Goal: Information Seeking & Learning: Get advice/opinions

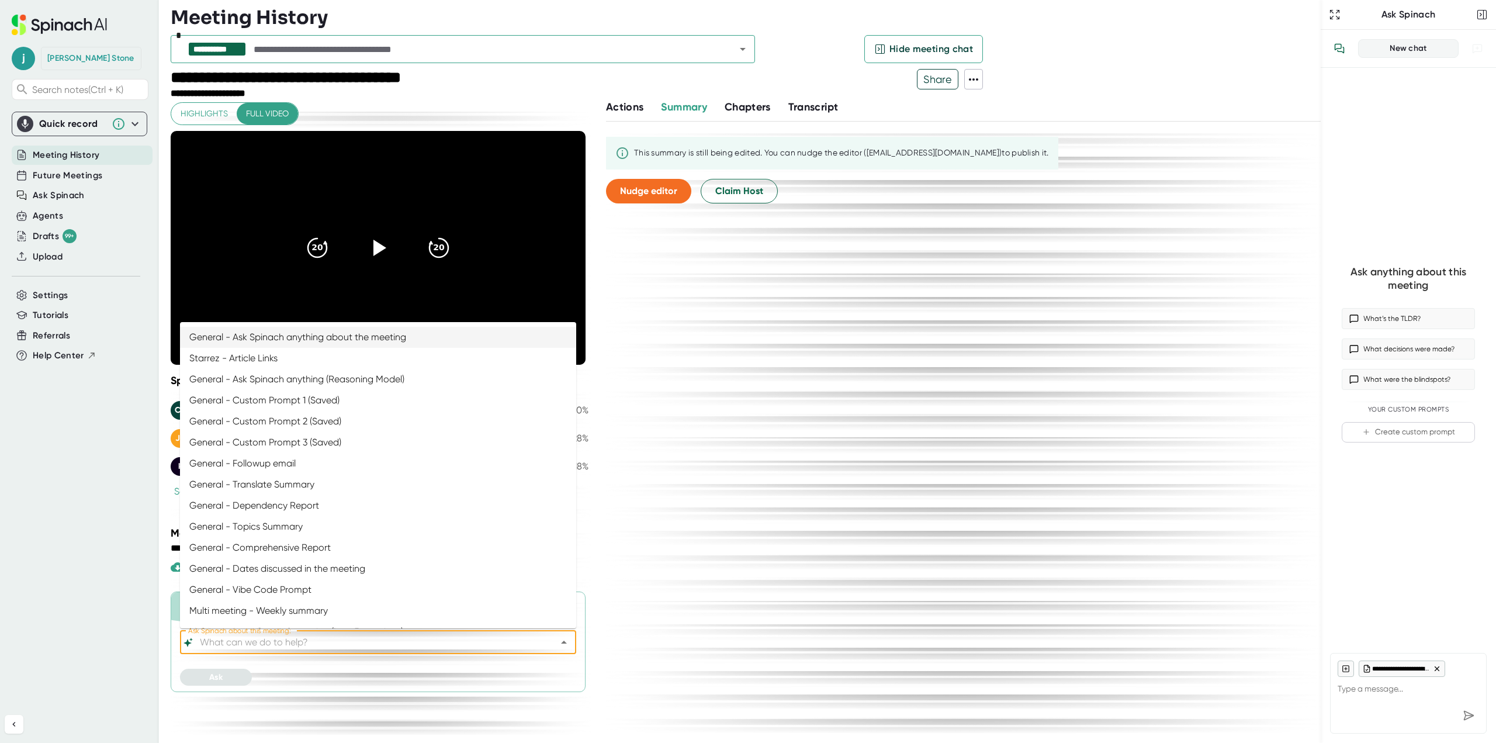
click at [256, 647] on input "Ask Spinach about this meeting:" at bounding box center [367, 642] width 341 height 16
click at [265, 381] on li "General - Ask Spinach anything (Reasoning Model)" at bounding box center [378, 379] width 396 height 21
type input "General - Ask Spinach anything (Reasoning Model)"
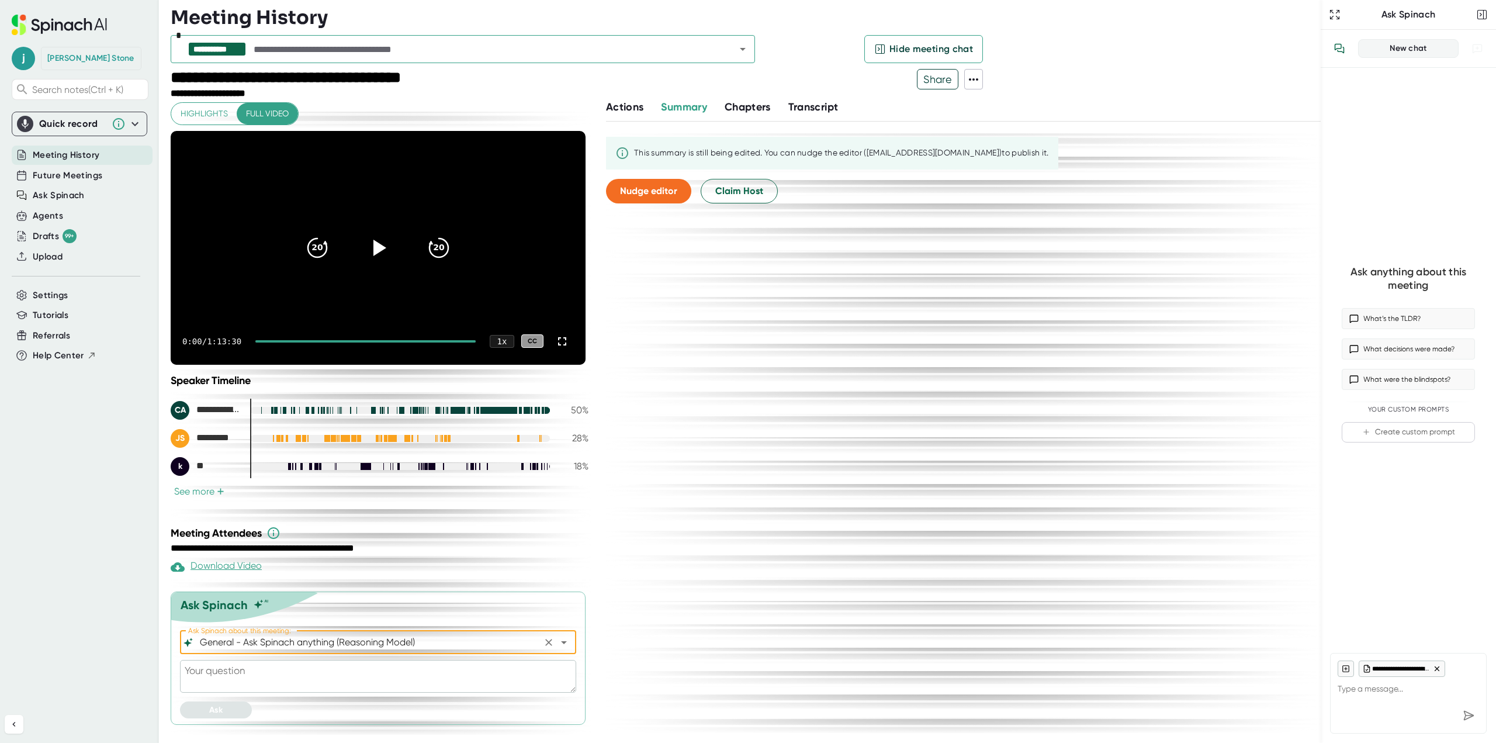
click at [225, 673] on textarea at bounding box center [378, 676] width 396 height 33
type textarea "w"
type textarea "x"
type textarea "wh"
type textarea "x"
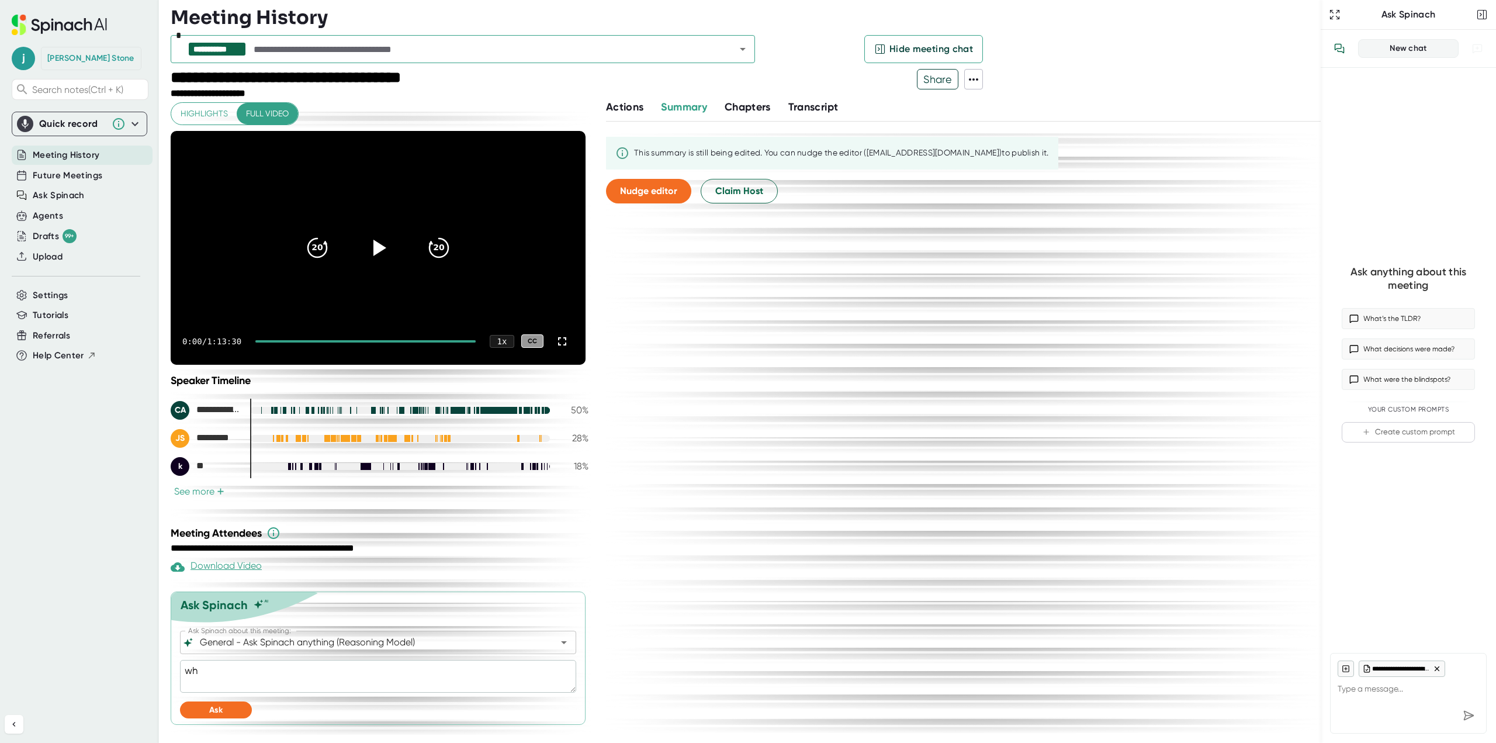
type textarea "wha"
type textarea "x"
type textarea "what"
type textarea "x"
type textarea "what"
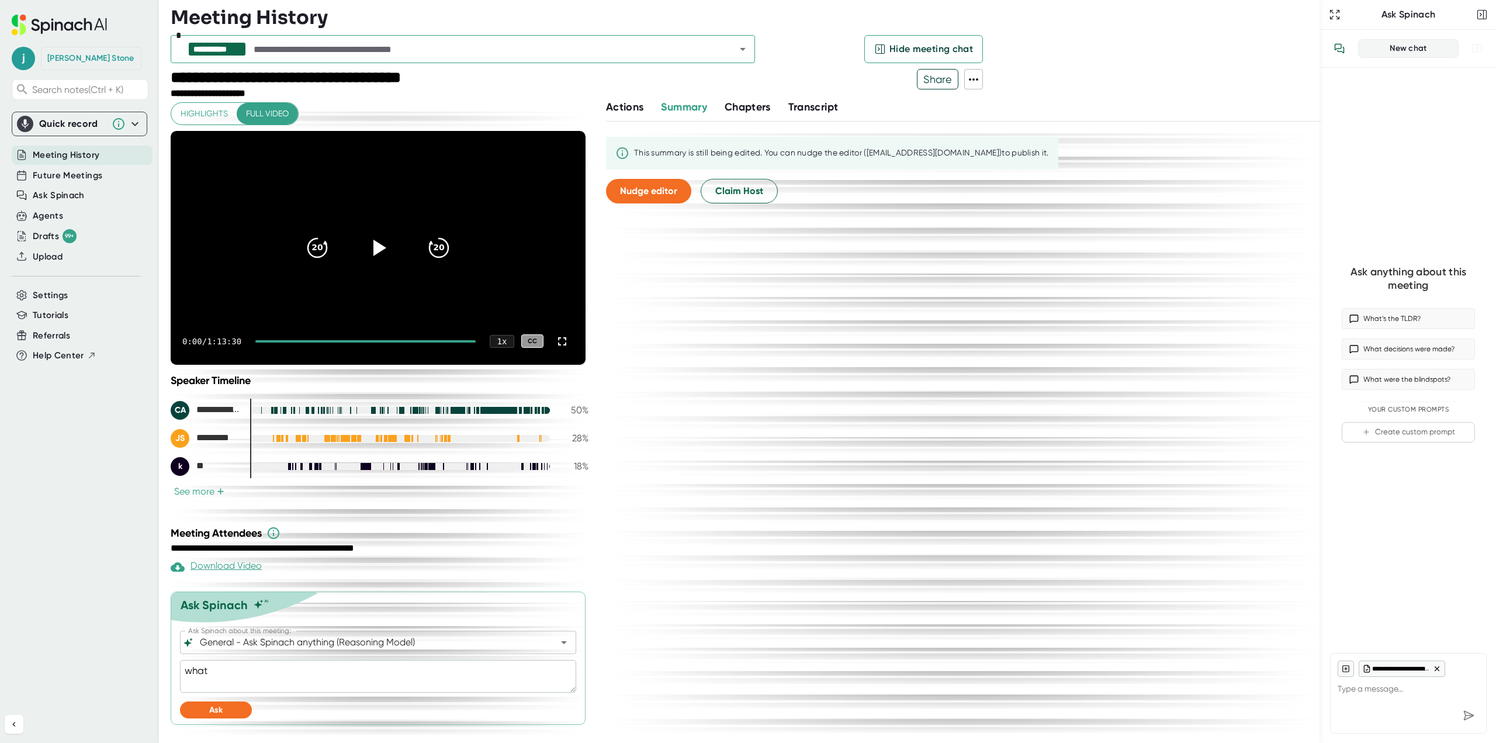
type textarea "x"
type textarea "what w"
type textarea "x"
type textarea "what wa"
type textarea "x"
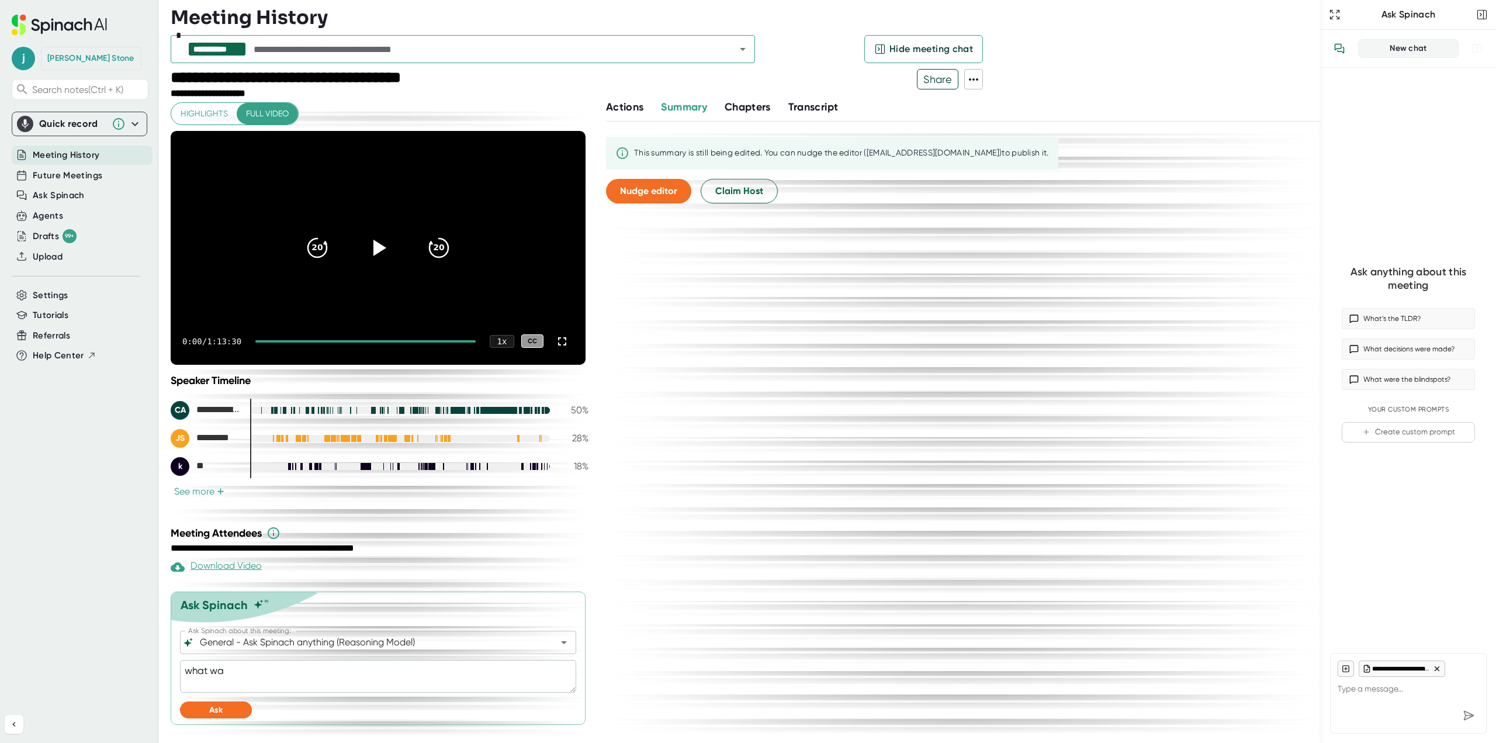
type textarea "what was"
type textarea "x"
type textarea "what was"
type textarea "x"
type textarea "what was d"
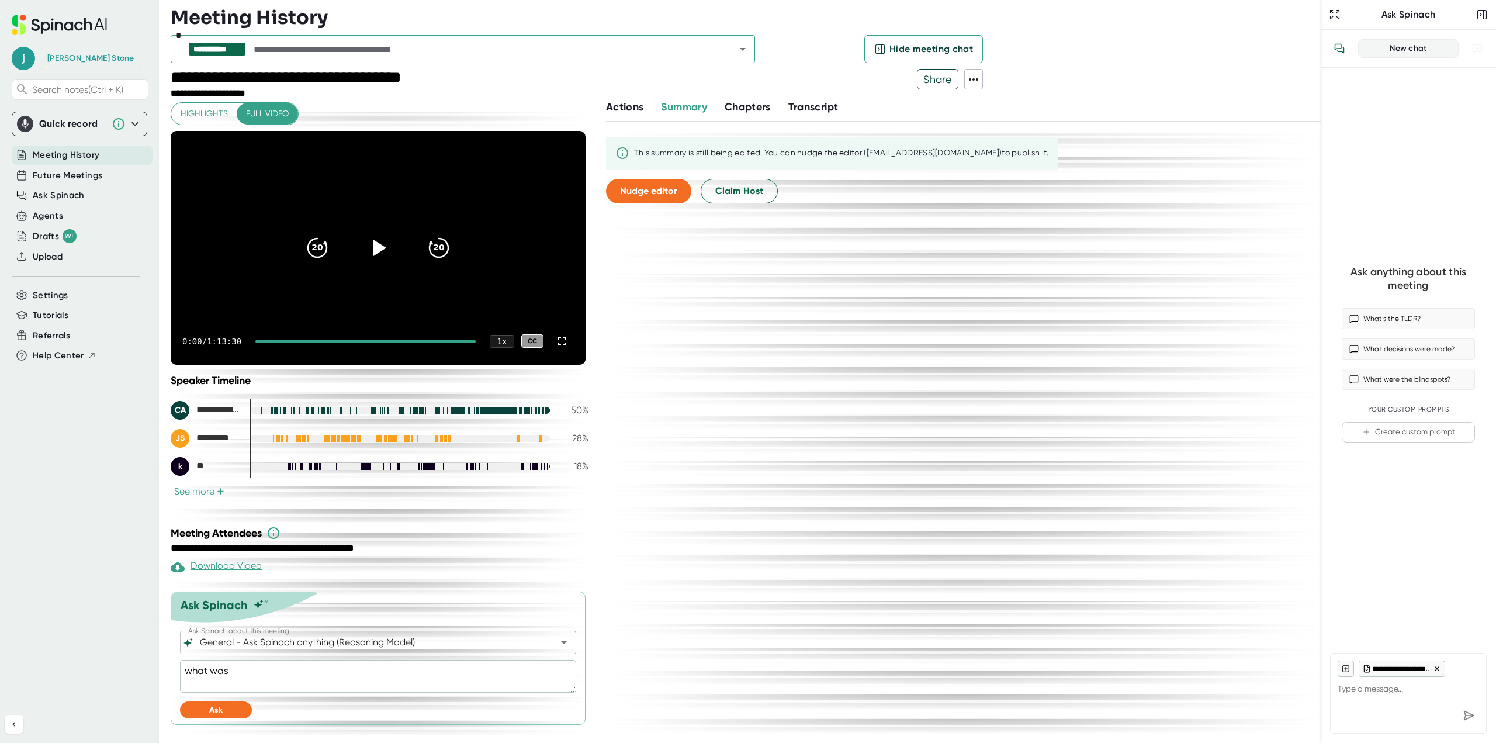
type textarea "x"
type textarea "what was di"
type textarea "x"
type textarea "what was dis"
type textarea "x"
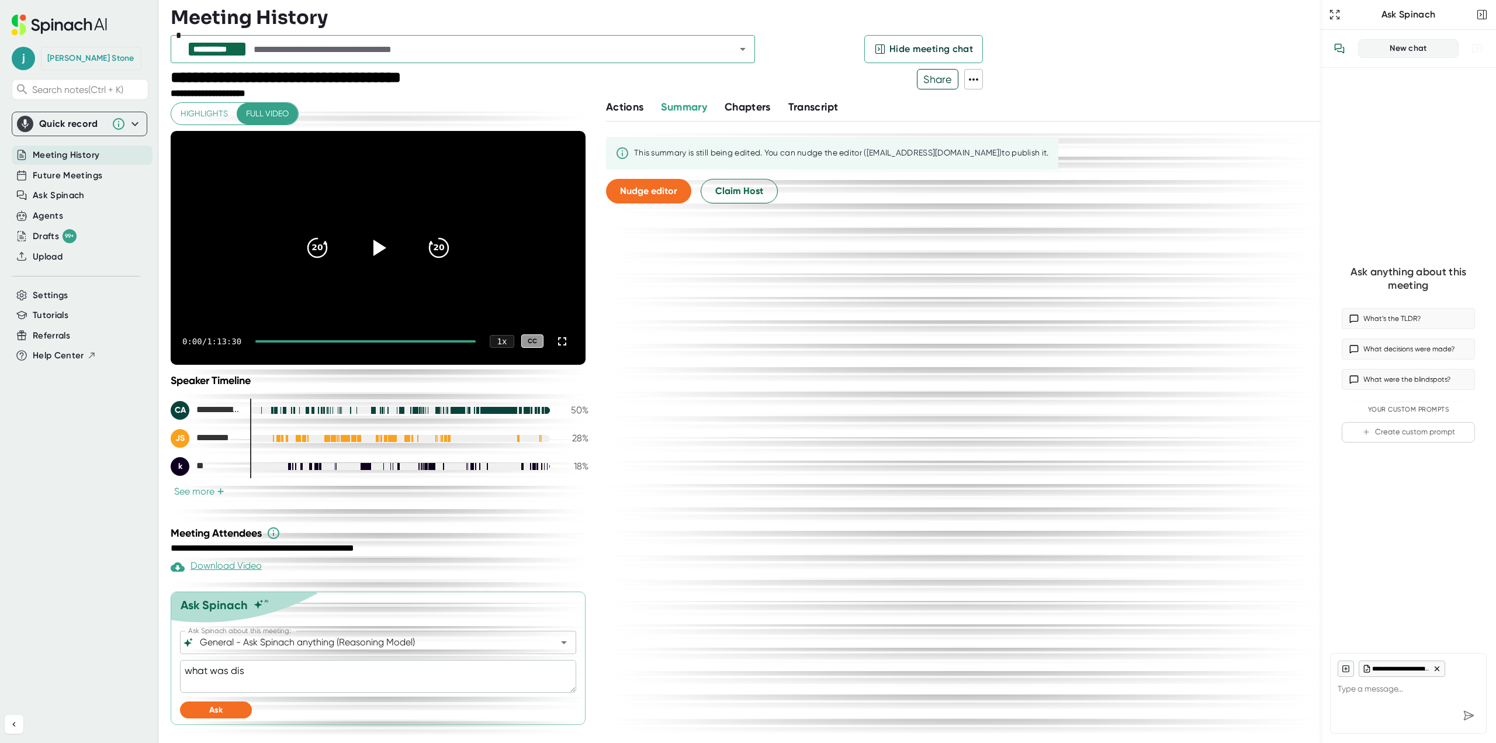
type textarea "what was disc"
type textarea "x"
type textarea "what was discu"
type textarea "x"
type textarea "what was discus"
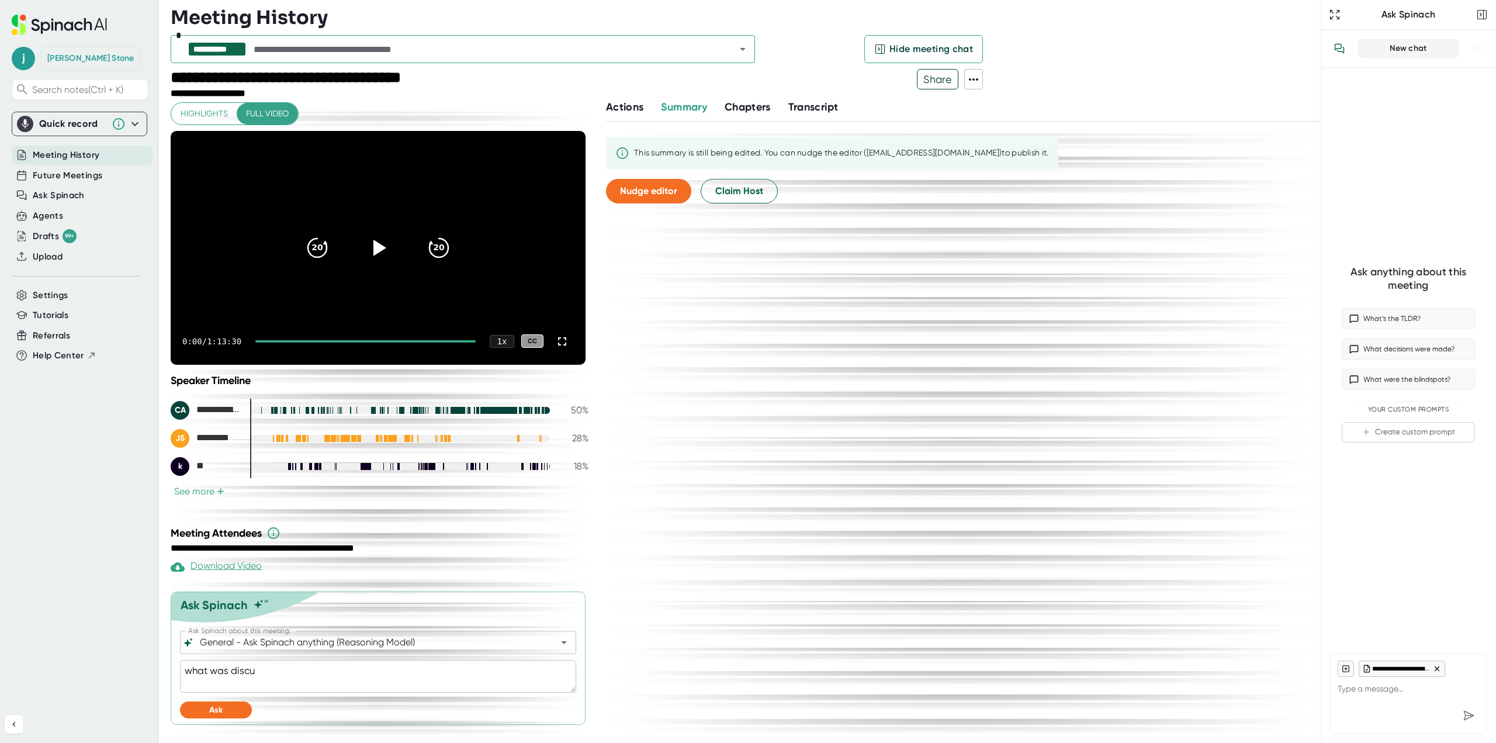
type textarea "x"
type textarea "what was discuss"
type textarea "x"
type textarea "what was discusse"
type textarea "x"
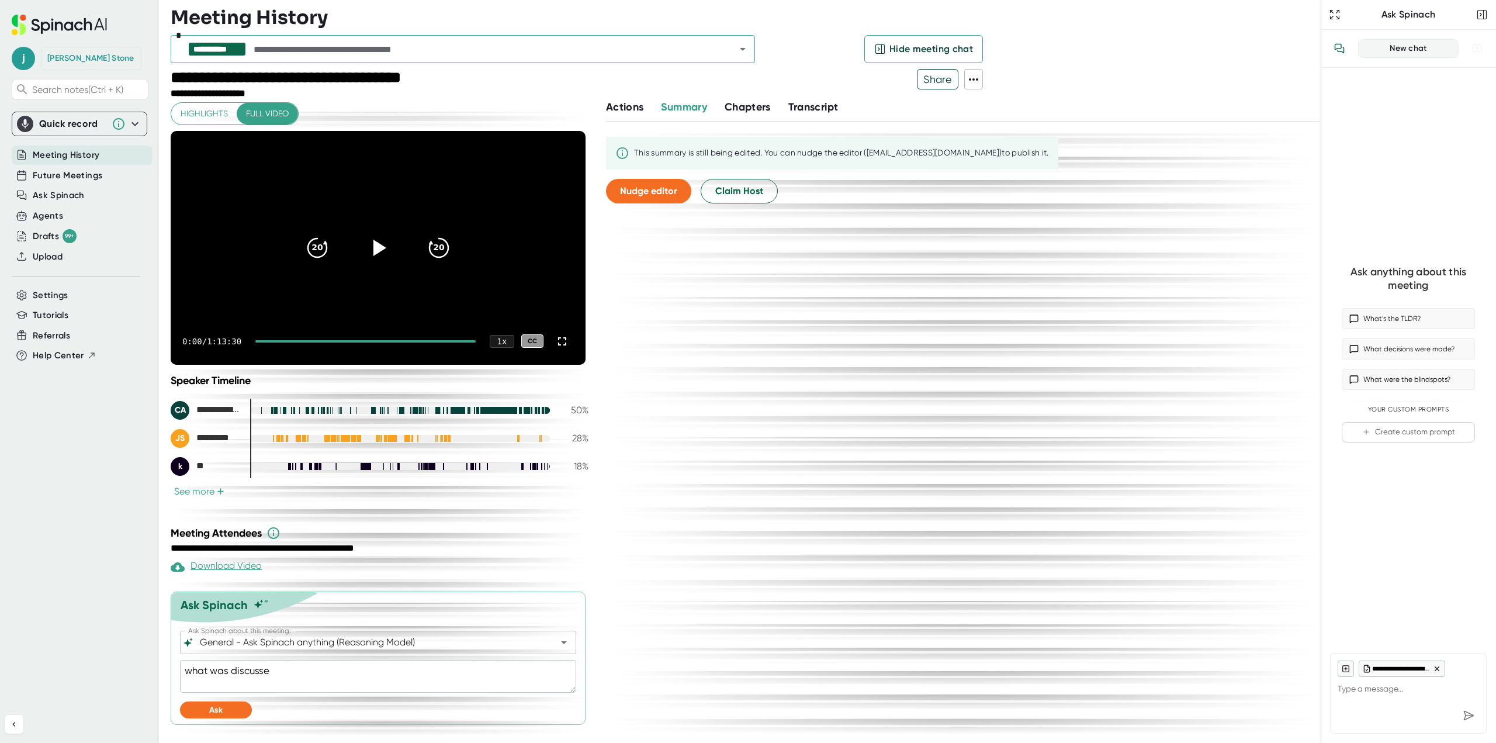
type textarea "what was discussed"
type textarea "x"
type textarea "what was discussed"
type textarea "x"
type textarea "what was discussed a"
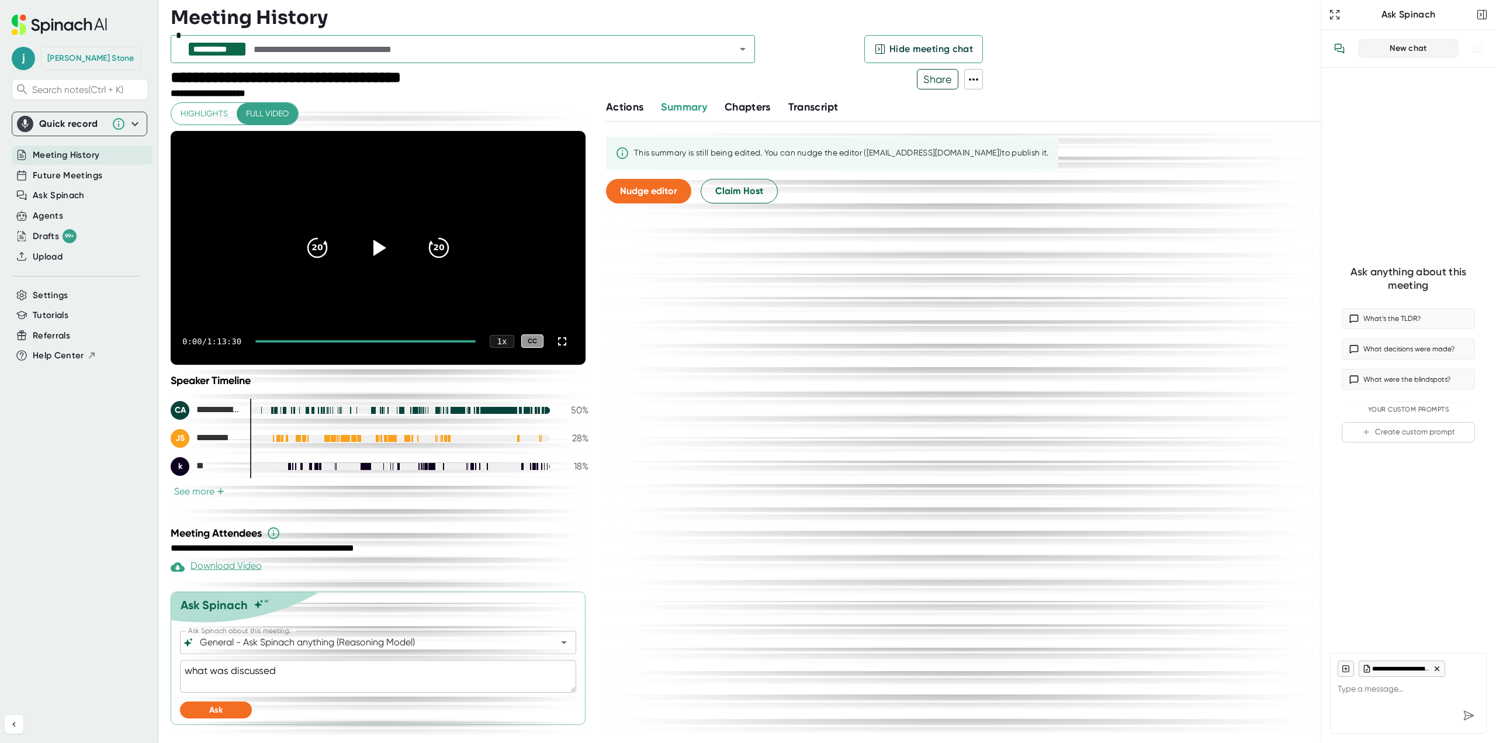
type textarea "x"
type textarea "what was discussed ab"
type textarea "x"
type textarea "what was discussed abo"
type textarea "x"
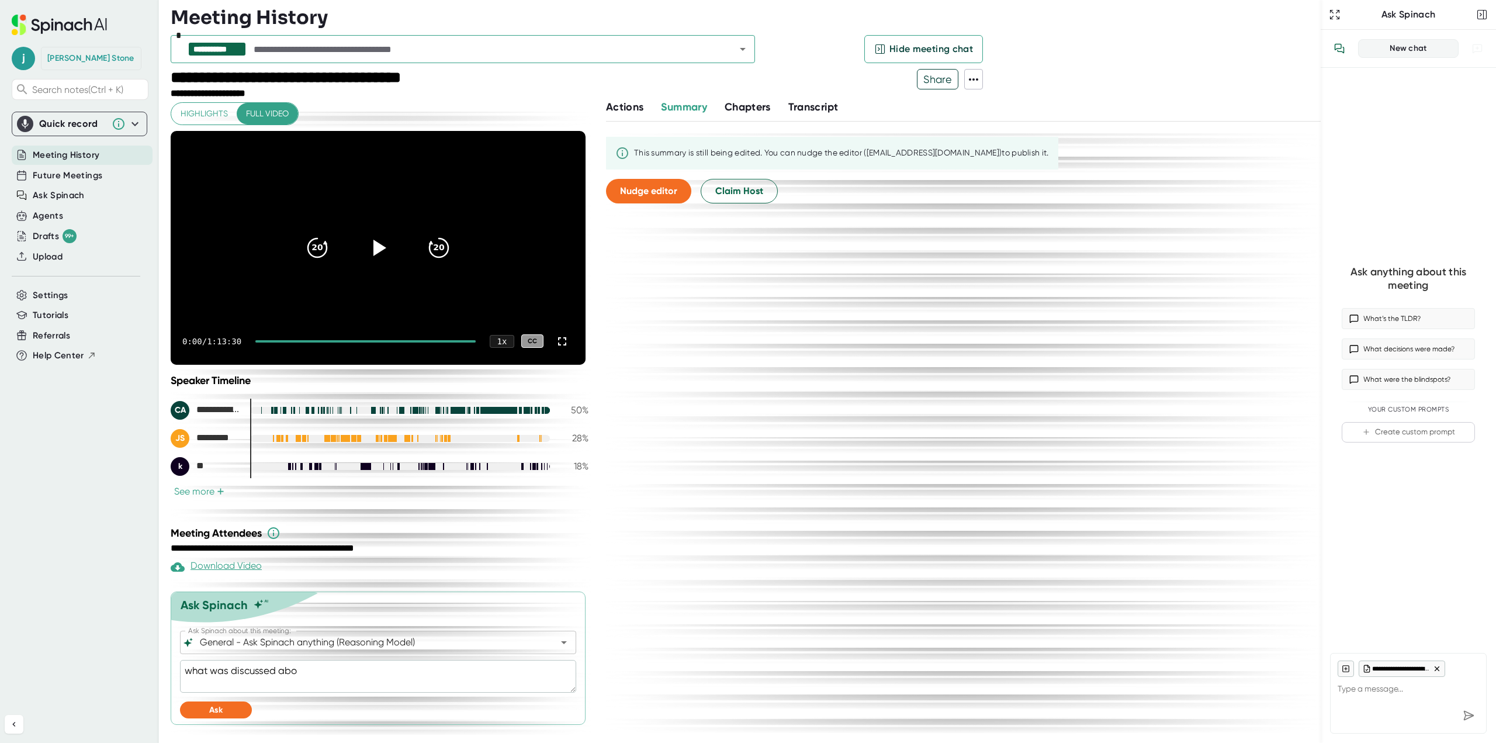
type textarea "what was discussed abou"
type textarea "x"
type textarea "what was discussed about"
type textarea "x"
type textarea "what was discussed about"
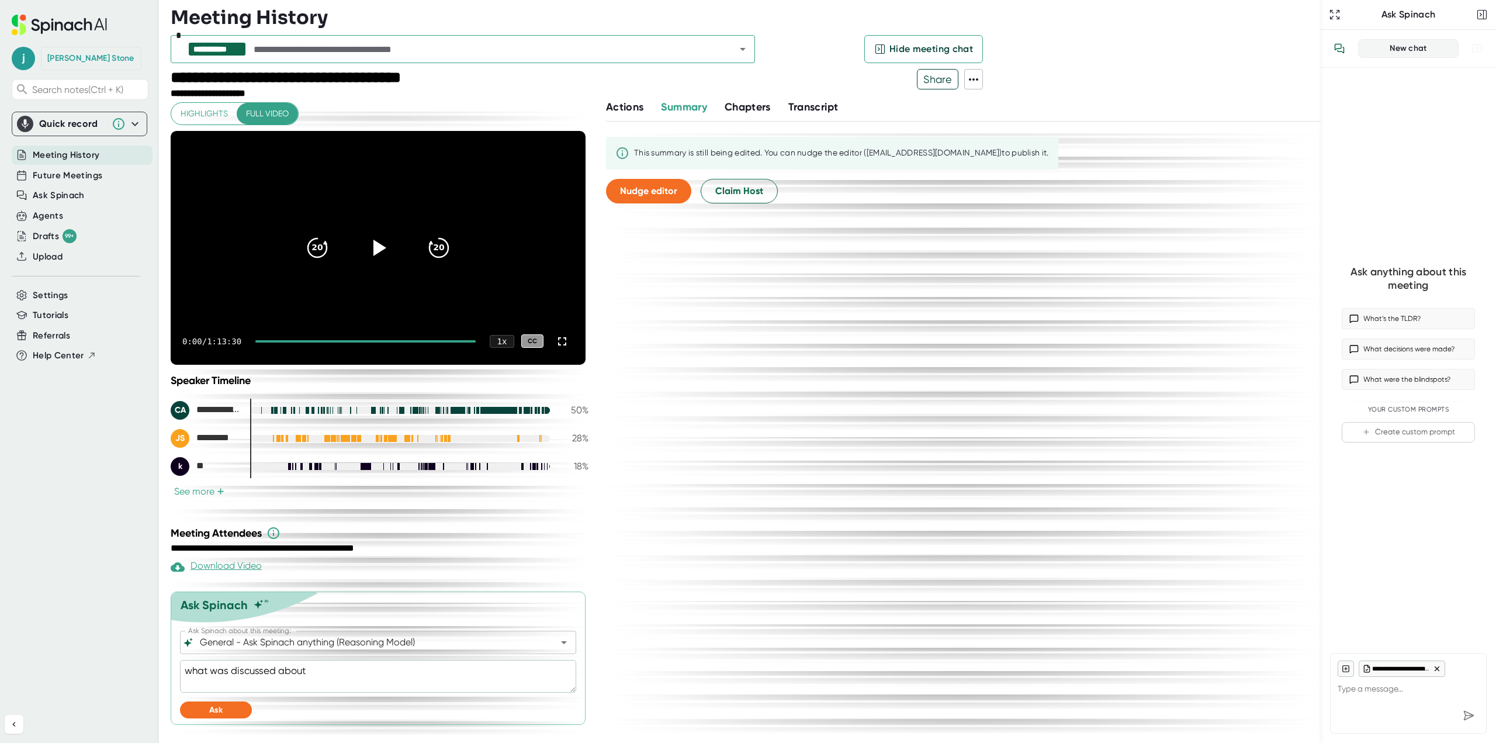
type textarea "x"
type textarea "what was discussed about r"
type textarea "x"
type textarea "what was discussed about ro"
type textarea "x"
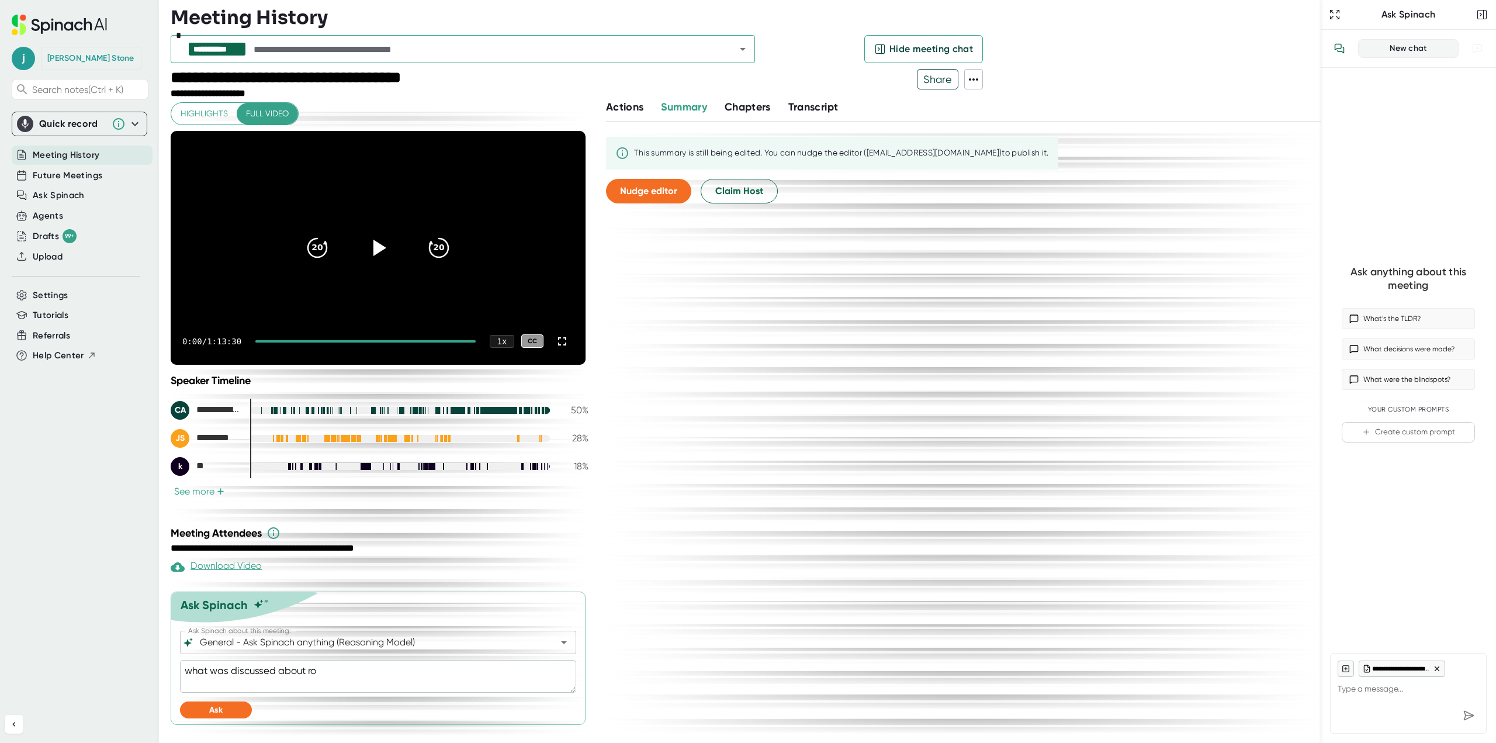
type textarea "what was discussed about roo"
type textarea "x"
type textarea "what was discussed about room"
type textarea "x"
type textarea "what was discussed about rooms"
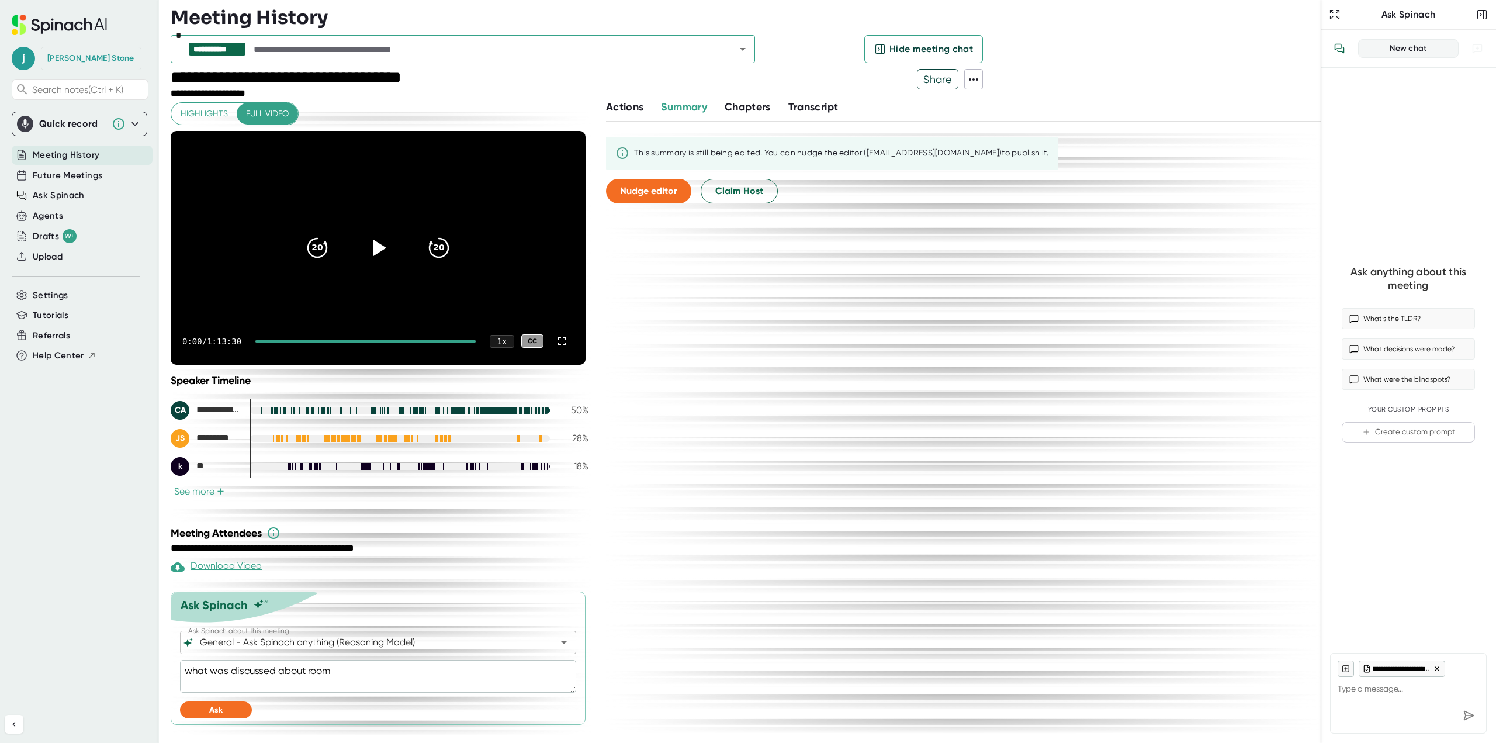
type textarea "x"
type textarea "what was discussed about rooms"
type textarea "x"
type textarea "what was discussed about rooms d"
type textarea "x"
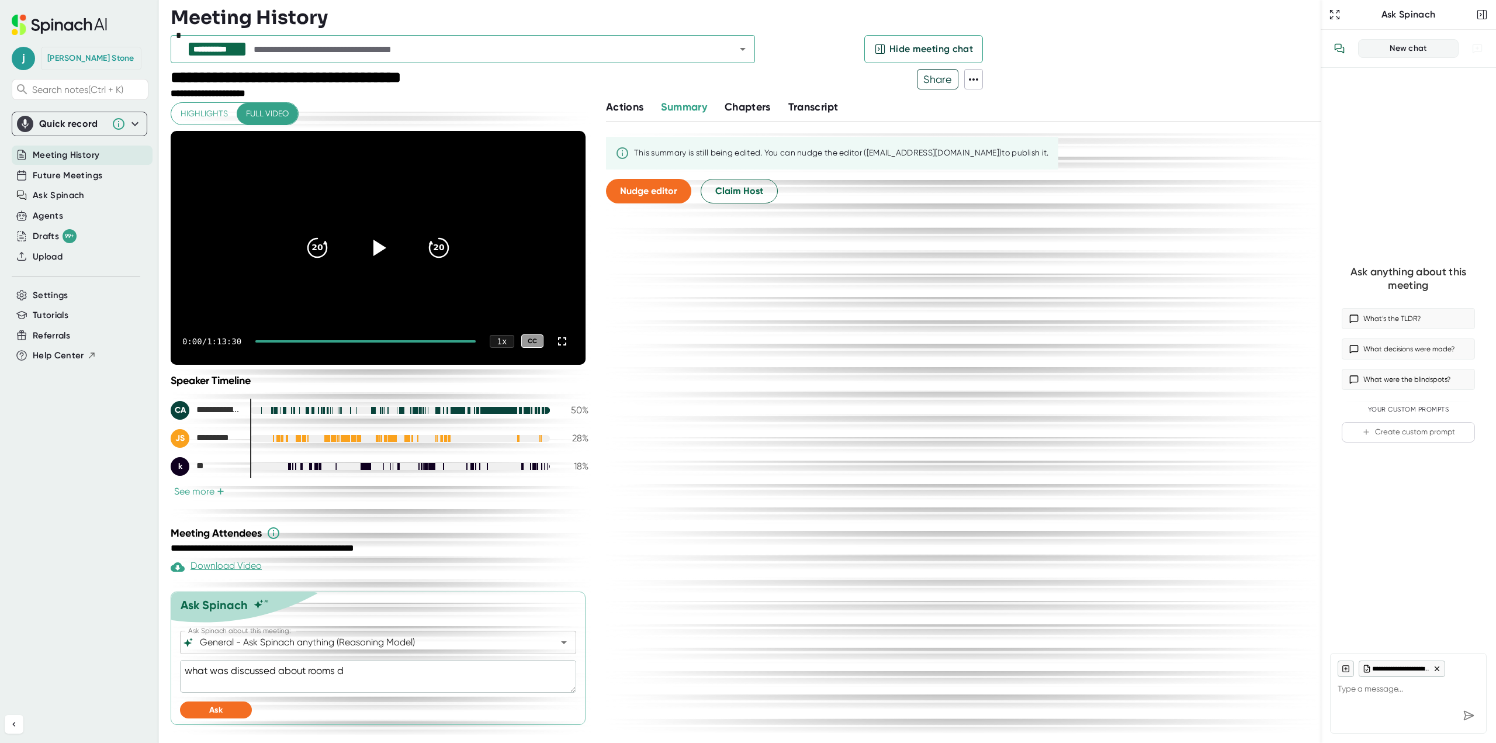
type textarea "what was discussed about rooms da"
type textarea "x"
type textarea "what was discussed about rooms dat"
type textarea "x"
type textarea "what was discussed about rooms data"
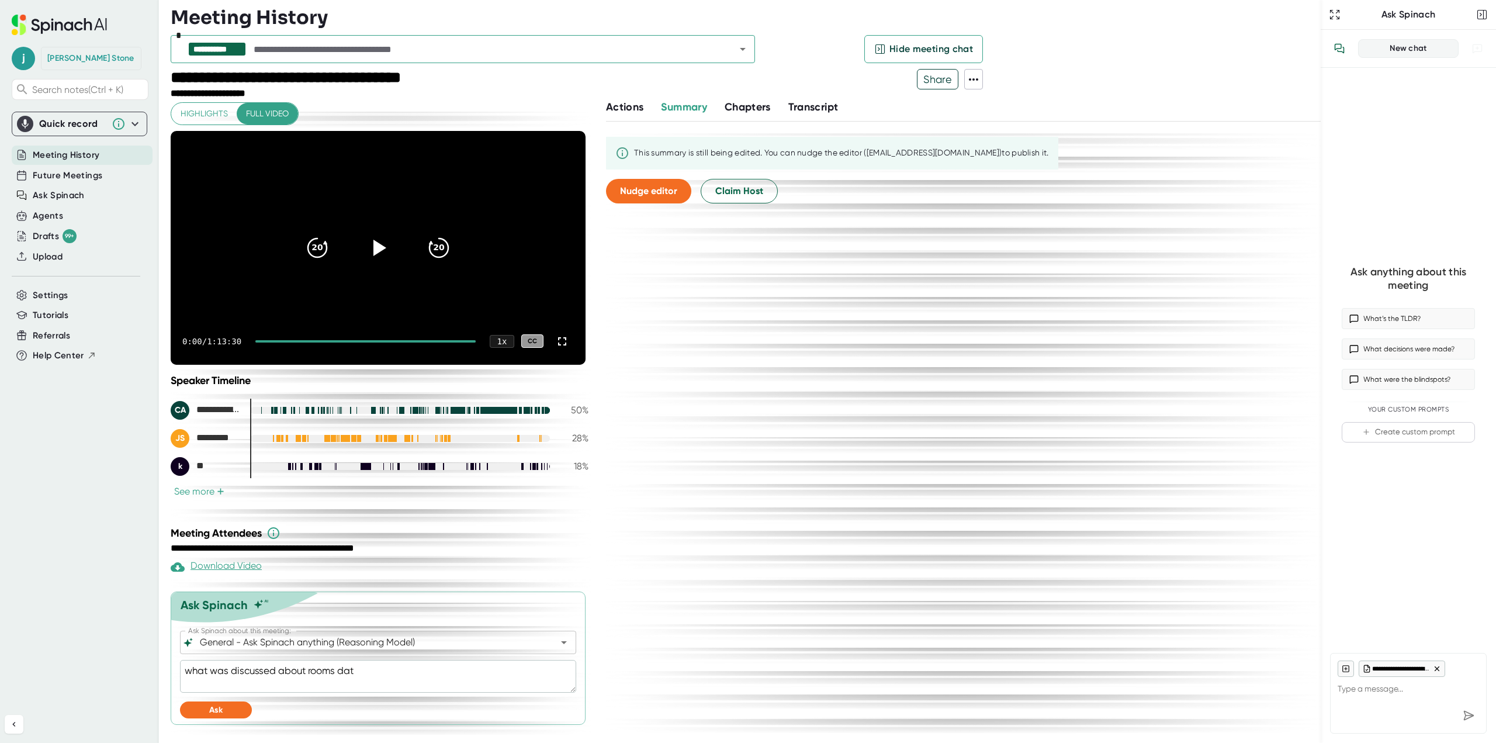
type textarea "x"
type textarea "what was discussed about rooms data?"
type textarea "x"
type textarea "what was discussed about rooms data?"
type textarea "x"
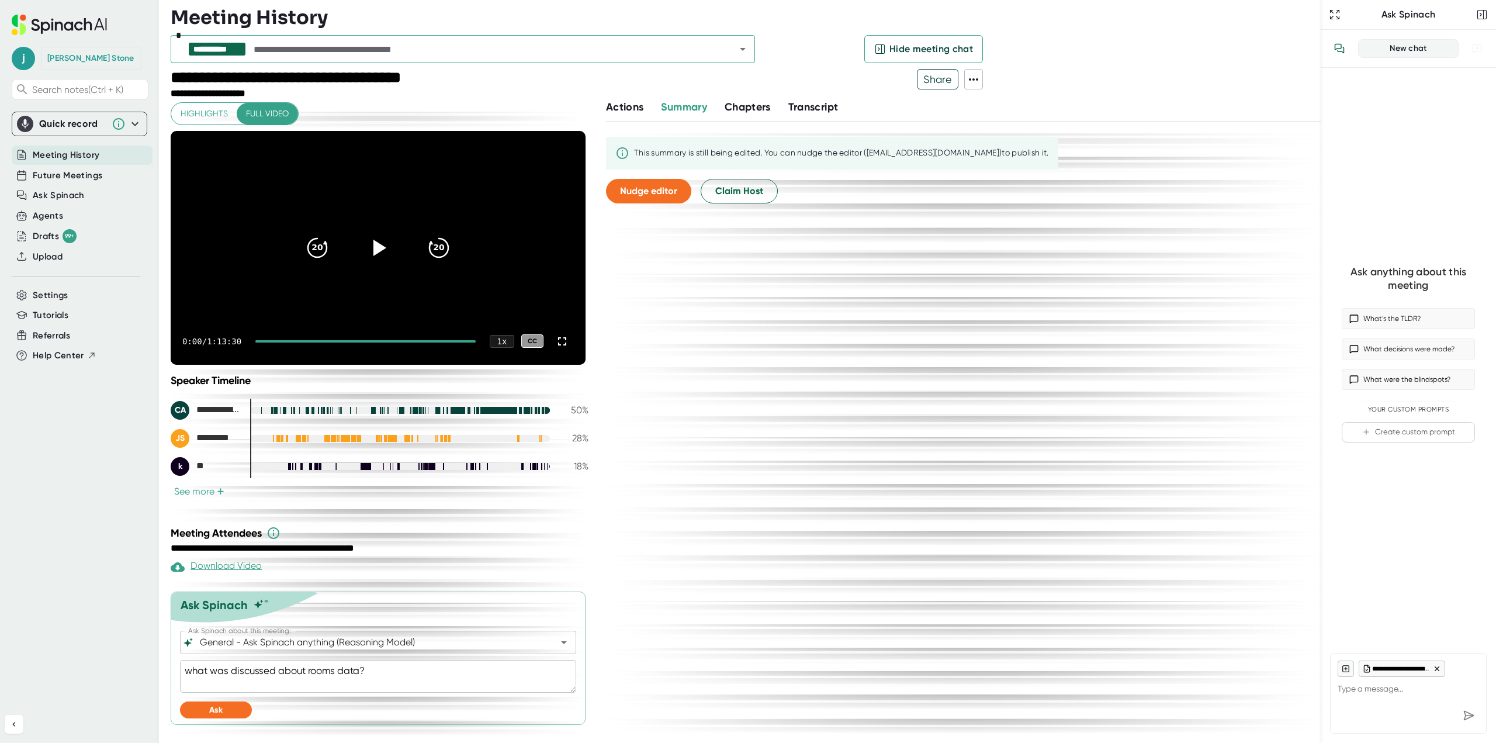
type textarea "what was discussed about rooms data?"
type textarea "x"
type textarea "what was discussed about rooms data?"
click at [218, 712] on span "Ask" at bounding box center [215, 710] width 13 height 10
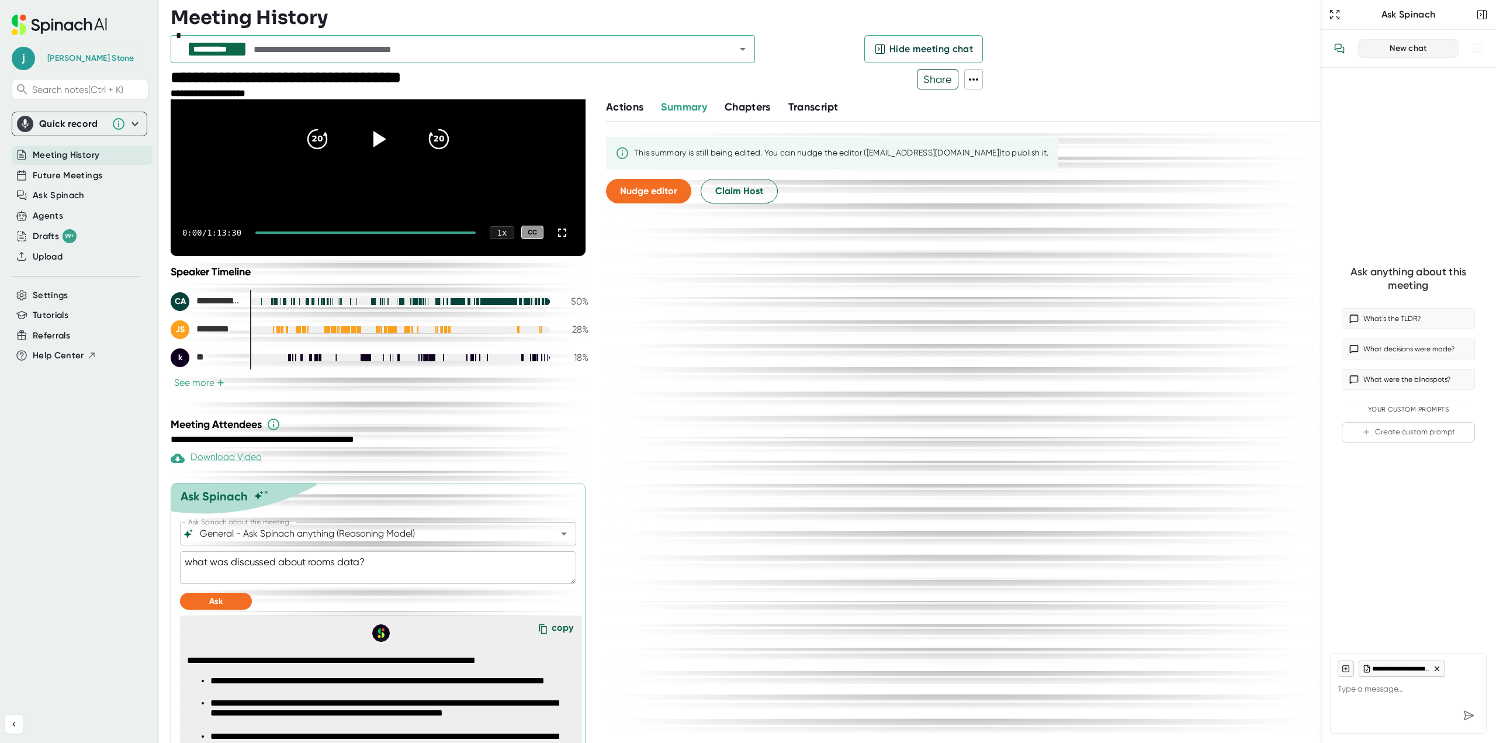
scroll to position [188, 0]
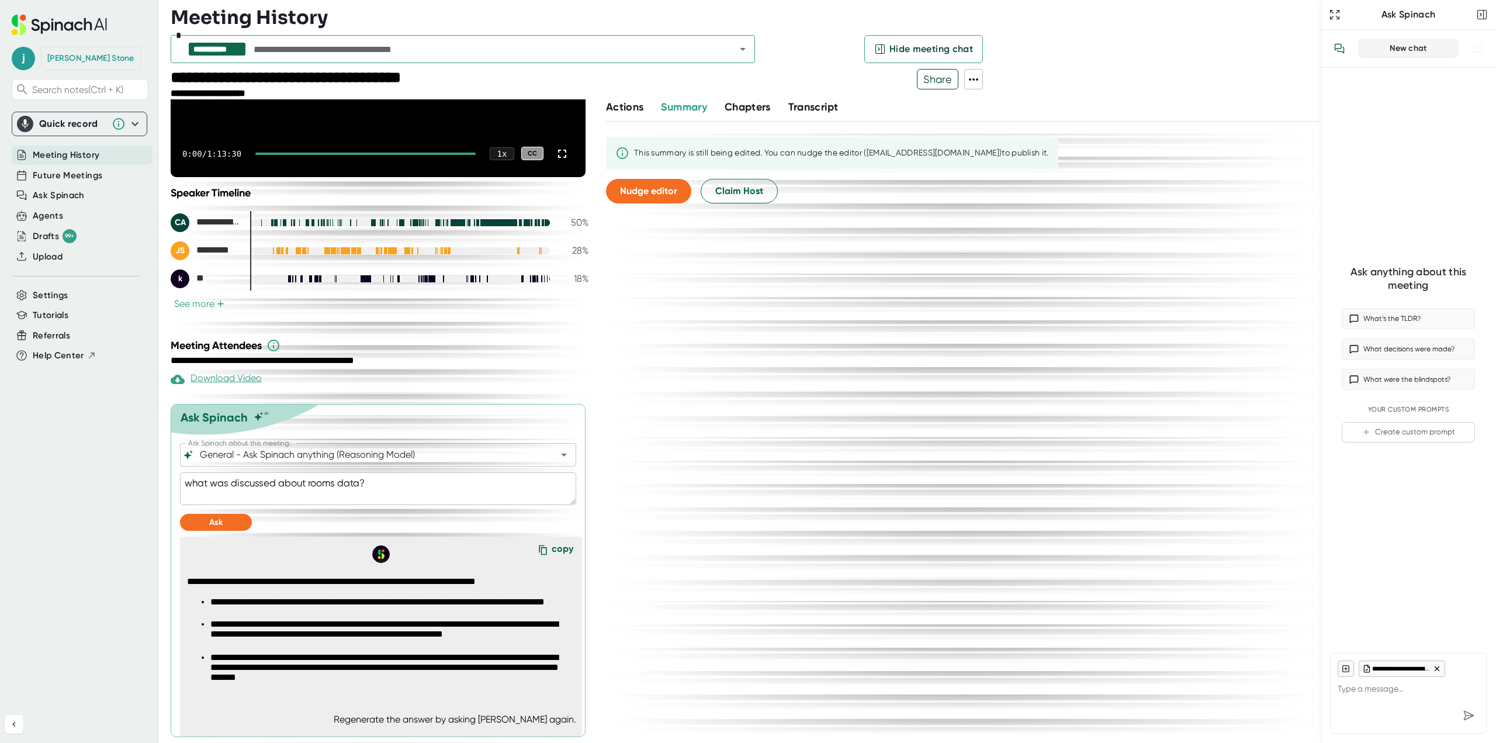
type textarea "x"
